Goal: Transaction & Acquisition: Purchase product/service

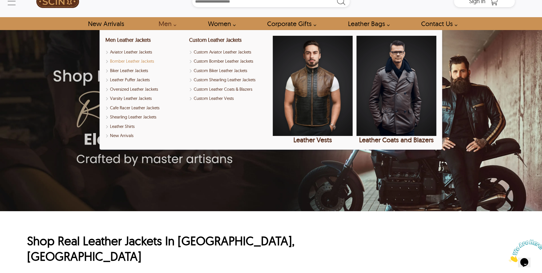
click at [135, 62] on link "Bomber Leather Jackets" at bounding box center [146, 61] width 80 height 7
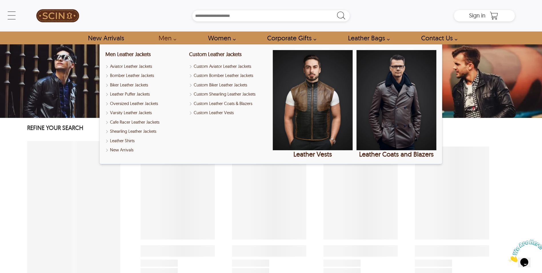
select select "********"
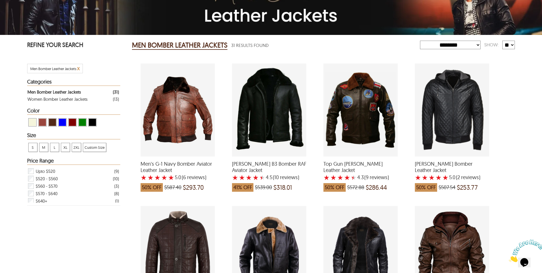
scroll to position [46, 0]
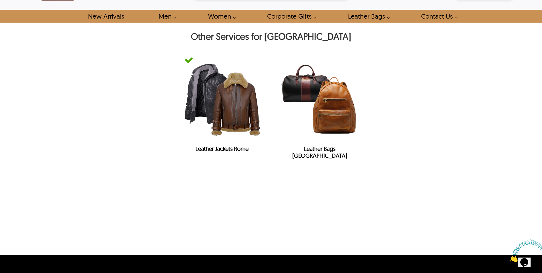
scroll to position [14, 0]
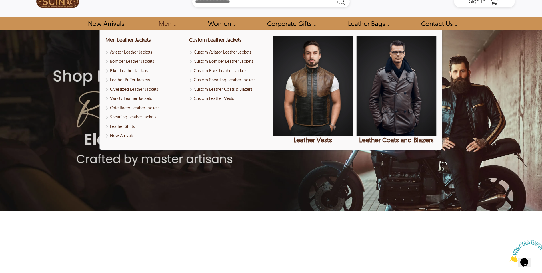
click at [172, 25] on link "Men" at bounding box center [165, 23] width 27 height 13
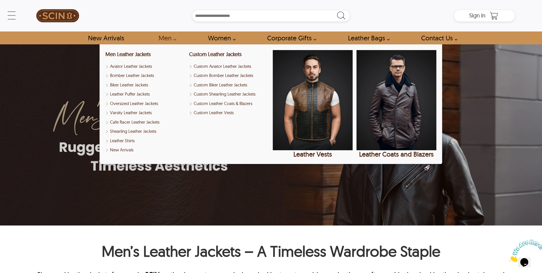
click at [174, 41] on link "Men" at bounding box center [165, 37] width 27 height 13
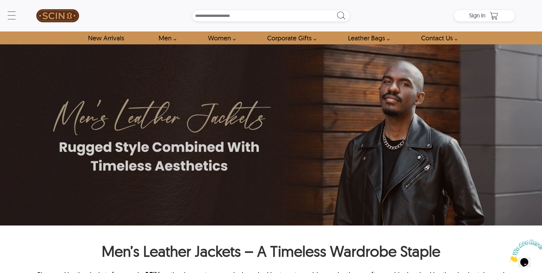
click at [174, 41] on link "Men" at bounding box center [165, 37] width 27 height 13
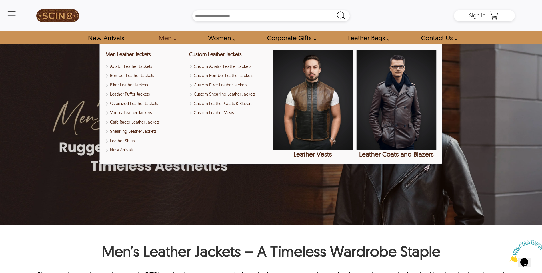
click at [164, 39] on link "Men" at bounding box center [165, 37] width 27 height 13
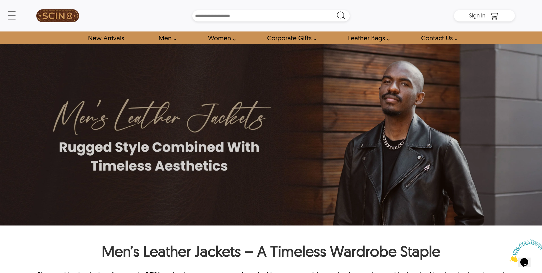
drag, startPoint x: 164, startPoint y: 39, endPoint x: 149, endPoint y: 76, distance: 40.5
click at [149, 85] on div "← Menu New Arrivals Men Leather Jackets Aviator Leather Jackets Bomber Leather …" at bounding box center [271, 136] width 542 height 273
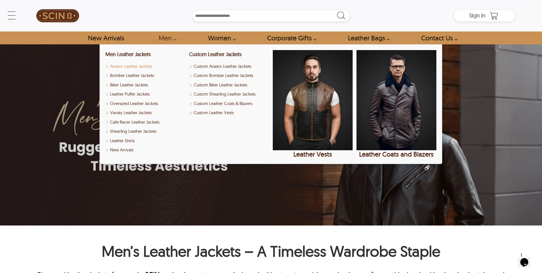
click at [133, 68] on link "Aviator Leather Jackets" at bounding box center [146, 66] width 80 height 7
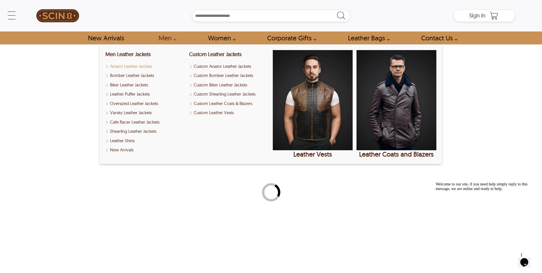
select select "********"
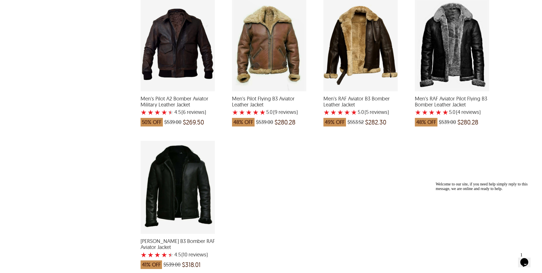
scroll to position [400, 0]
